Goal: Task Accomplishment & Management: Manage account settings

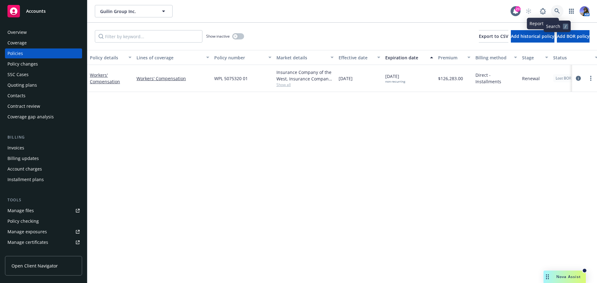
click at [553, 11] on link at bounding box center [557, 11] width 12 height 12
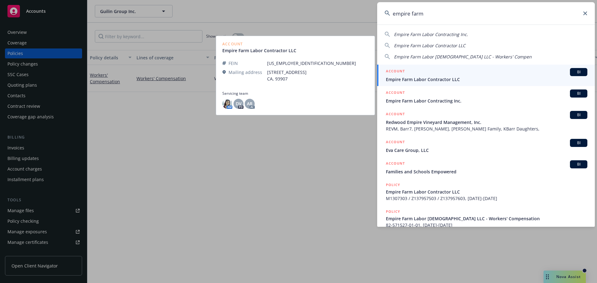
type input "empire farm"
click at [405, 81] on span "Empire Farm Labor Contractor LLC" at bounding box center [486, 79] width 201 height 7
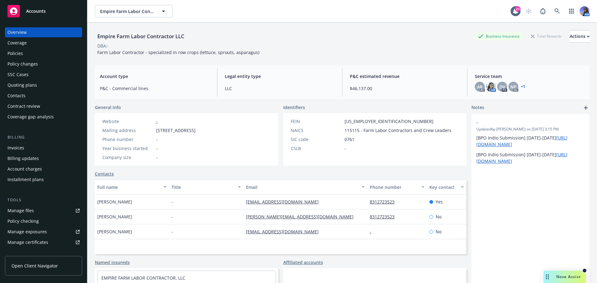
click at [23, 150] on div "Invoices" at bounding box center [15, 148] width 17 height 10
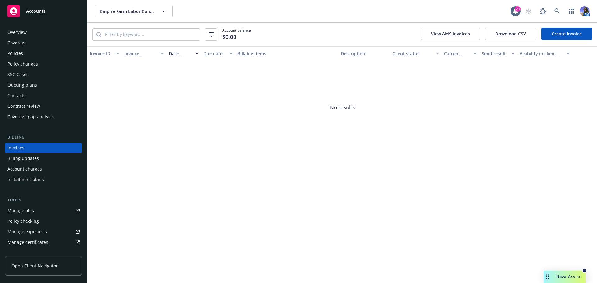
click at [566, 37] on link "Create Invoice" at bounding box center [566, 34] width 51 height 12
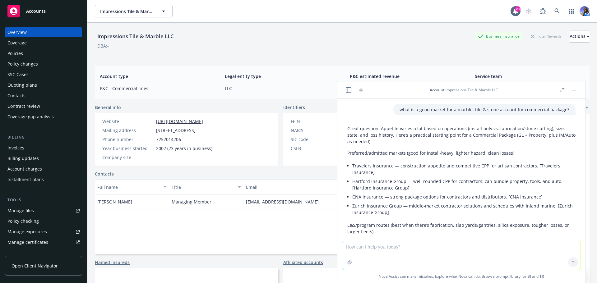
scroll to position [292, 0]
